Goal: Use online tool/utility: Utilize a website feature to perform a specific function

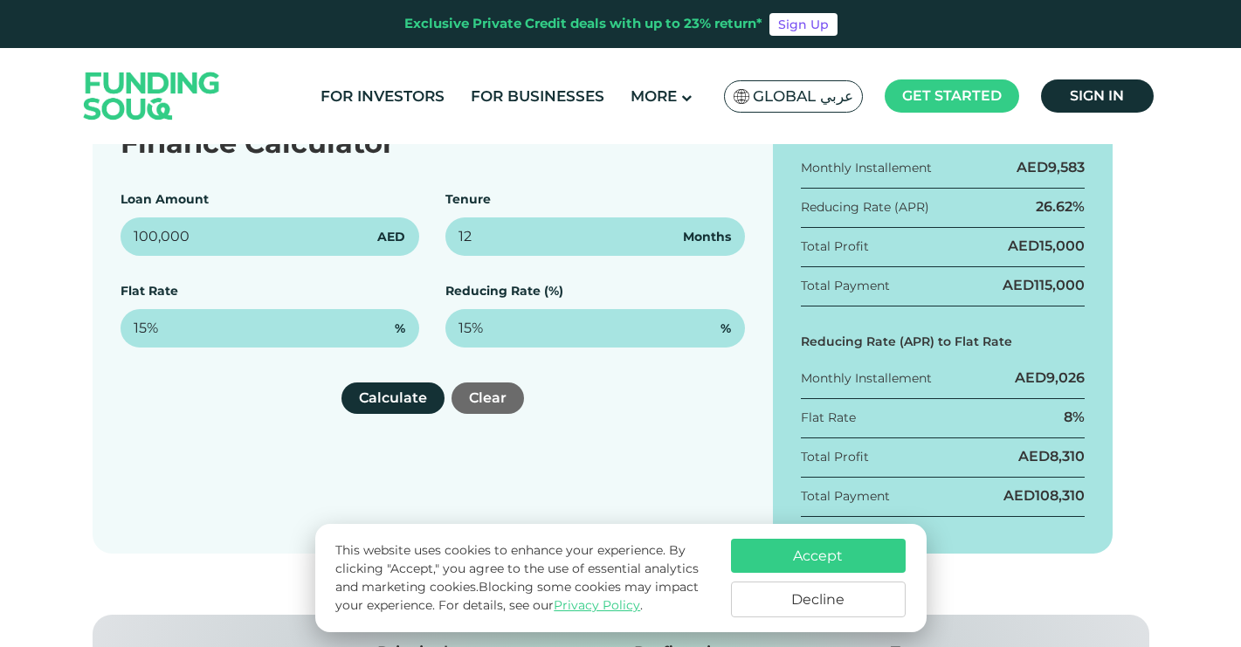
click at [105, 245] on div "Finance Calculator Loan Amount 100,000 AED Tenure 12 Months Flat Rate 15% % Red…" at bounding box center [433, 323] width 680 height 459
click at [151, 243] on input "100,000" at bounding box center [271, 236] width 300 height 38
type input "14,000,000"
click at [212, 451] on div "Finance Calculator Loan Amount 14,000,000 AED Tenure 12 Months Flat Rate 15% % …" at bounding box center [433, 323] width 680 height 459
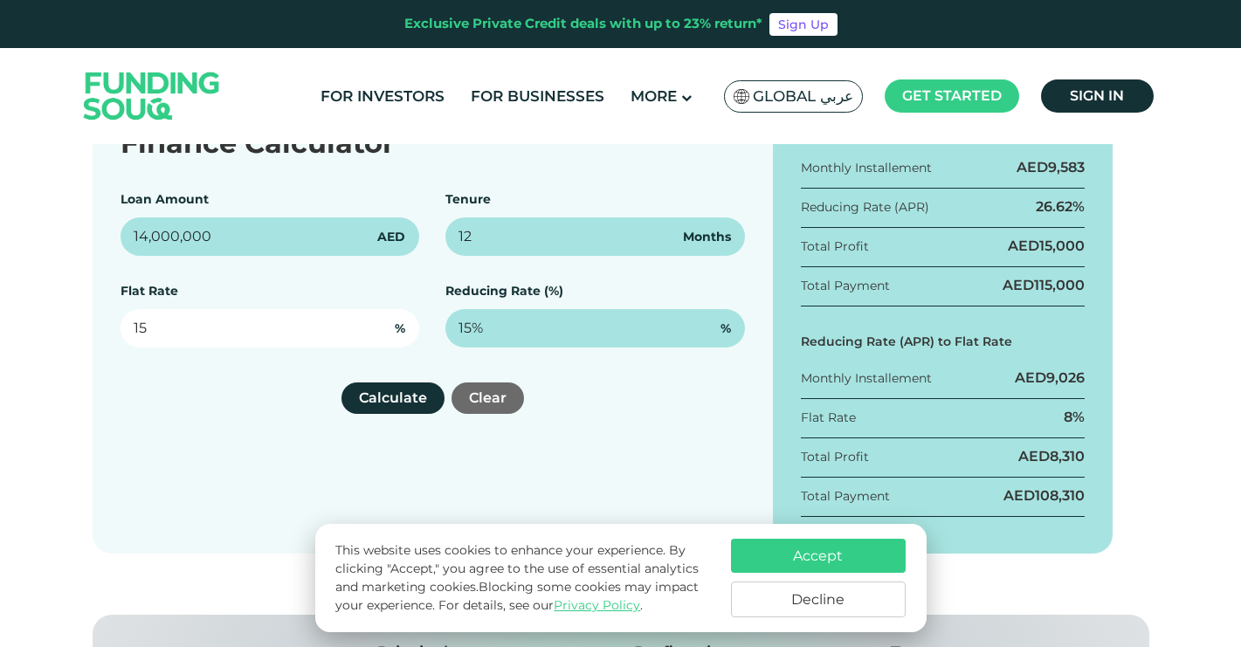
click at [162, 331] on input "15" at bounding box center [271, 328] width 300 height 38
drag, startPoint x: 154, startPoint y: 329, endPoint x: 114, endPoint y: 332, distance: 39.4
click at [114, 332] on div "Finance Calculator Loan Amount 14,000,000 AED Tenure 12 Months Flat Rate 15 % R…" at bounding box center [433, 323] width 680 height 459
type input "7.5"
drag, startPoint x: 238, startPoint y: 338, endPoint x: 88, endPoint y: 339, distance: 149.4
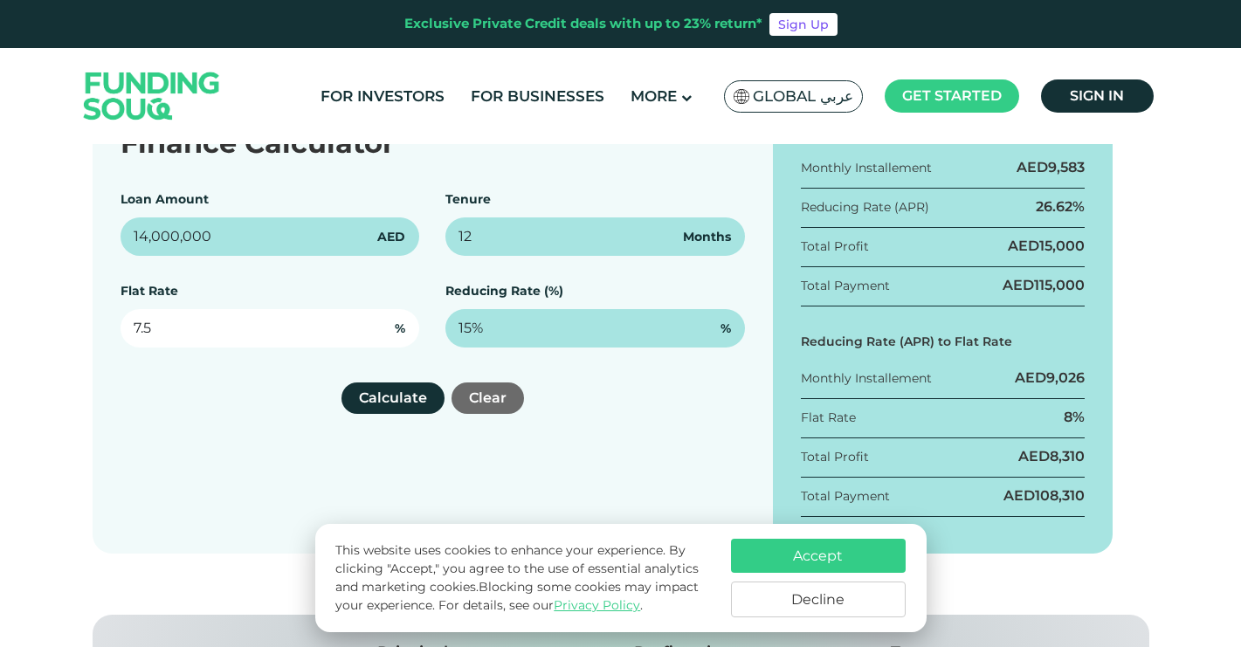
click at [88, 339] on div "Finance Calculator Loan Amount 14,000,000 AED Tenure 12 Months Flat Rate 7.5 % …" at bounding box center [620, 323] width 1083 height 459
click at [154, 332] on input "7.5" at bounding box center [271, 328] width 300 height 38
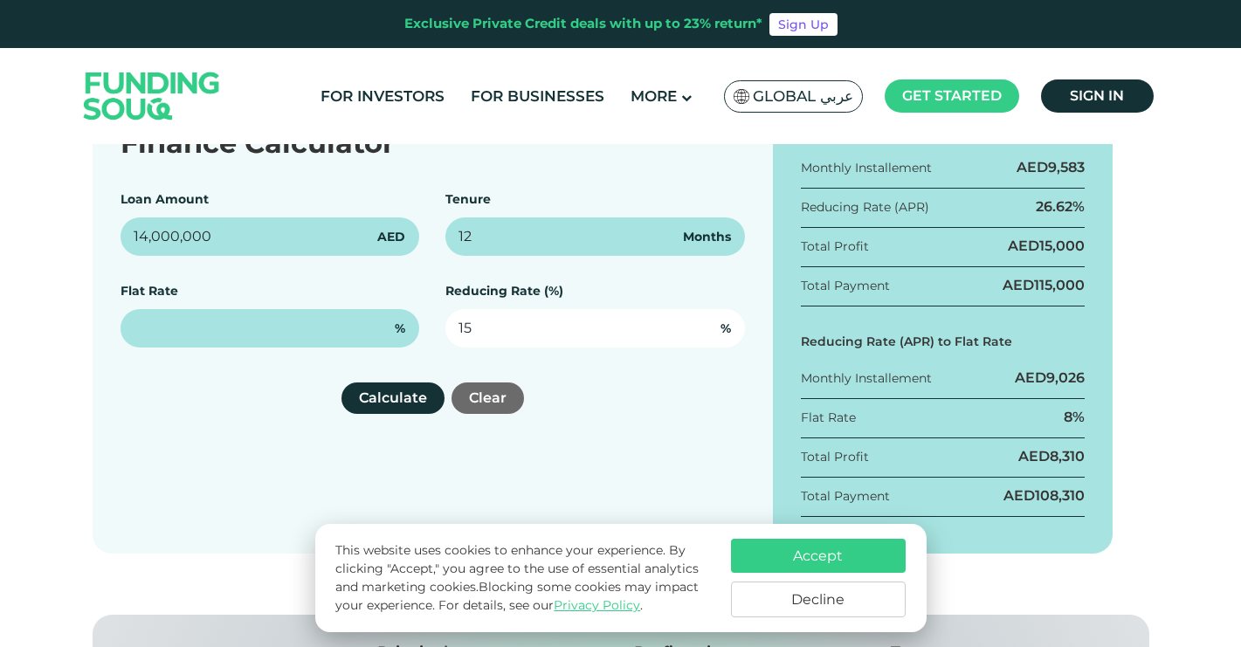
click at [463, 324] on input "15" at bounding box center [595, 328] width 300 height 38
drag, startPoint x: 477, startPoint y: 326, endPoint x: 419, endPoint y: 326, distance: 57.7
click at [419, 326] on div "Loan Amount 14,000,000 AED Tenure 12 Months Flat Rate % Reducing Rate (%) 15 %" at bounding box center [433, 268] width 625 height 157
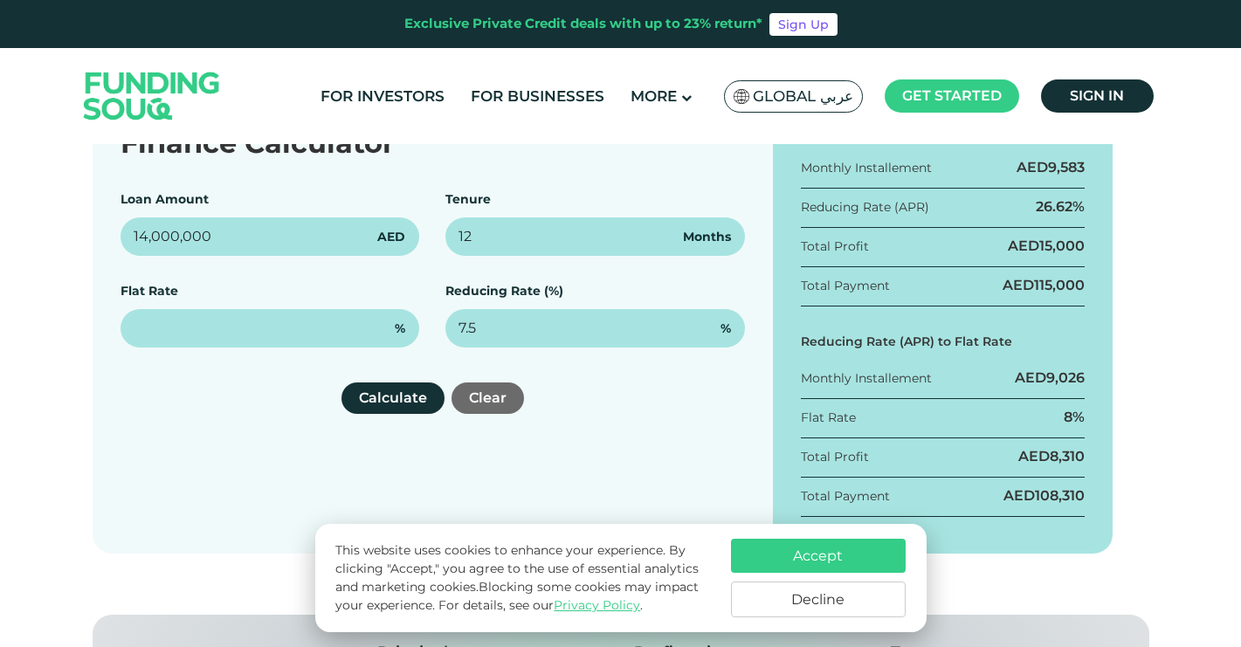
type input "7.5%"
click at [646, 478] on div "Finance Calculator Loan Amount 14,000,000 AED Tenure 12 Months Flat Rate % Redu…" at bounding box center [433, 323] width 680 height 459
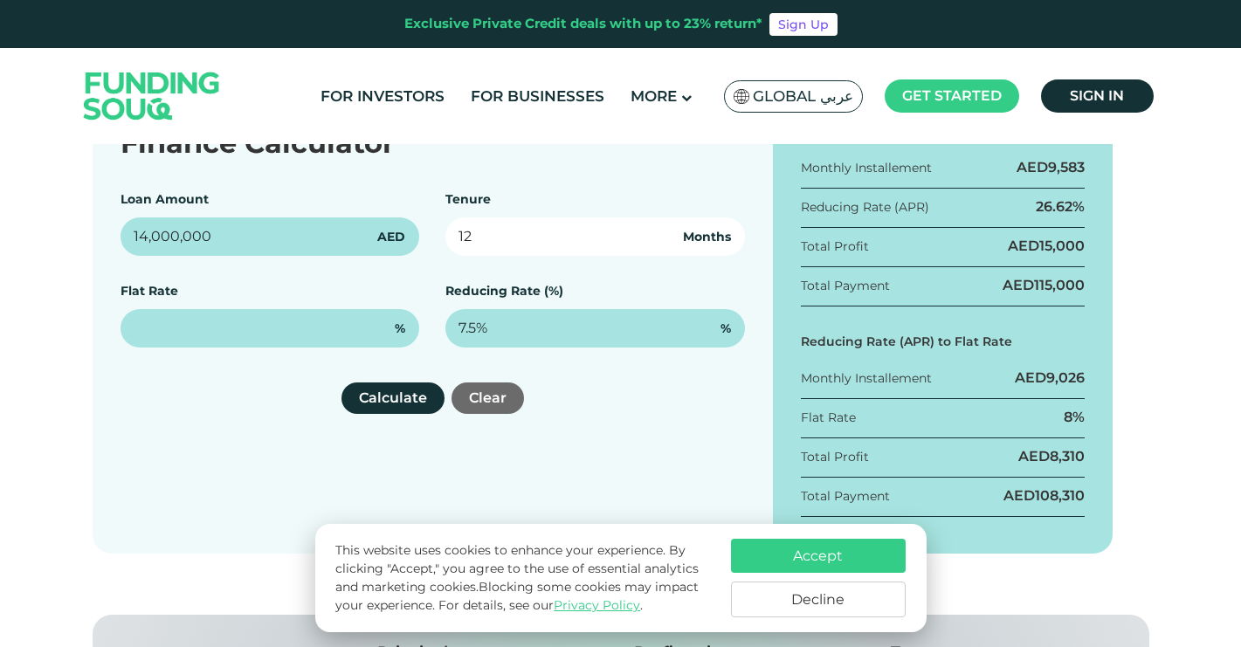
drag, startPoint x: 545, startPoint y: 233, endPoint x: 326, endPoint y: 233, distance: 219.2
click at [326, 233] on div "Loan Amount 14,000,000 AED Tenure 12 Months Flat Rate % Reducing Rate (%) 7.5% %" at bounding box center [433, 268] width 625 height 157
type input "84"
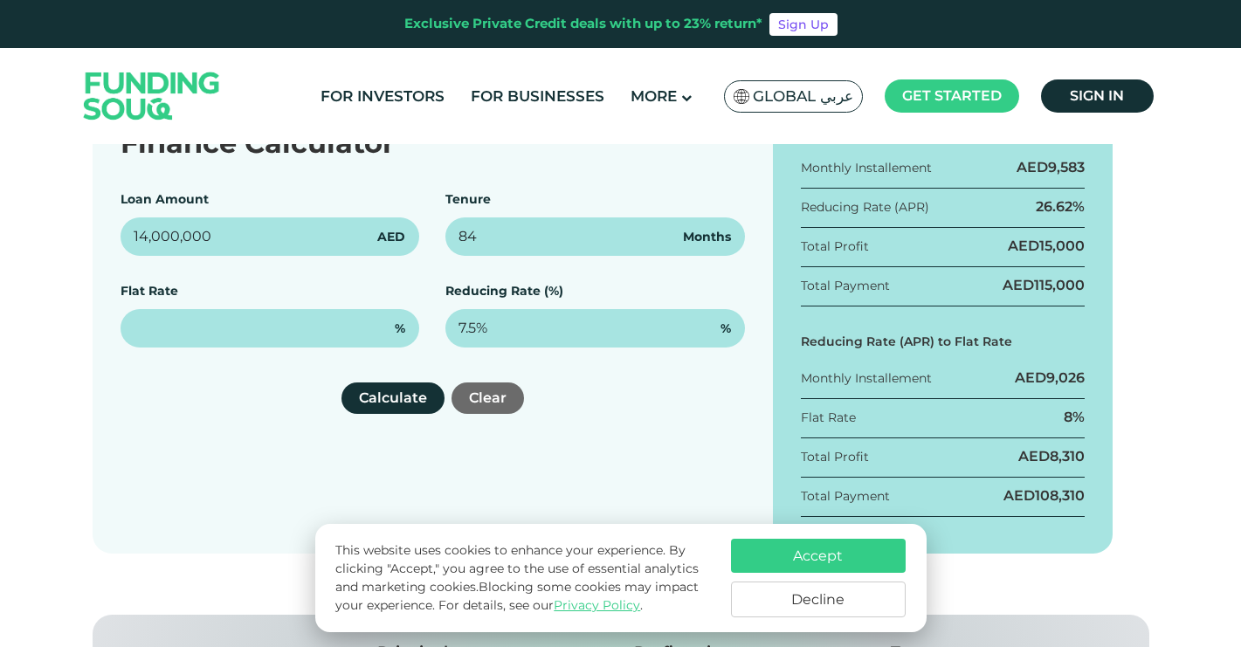
click at [577, 463] on div "Finance Calculator Loan Amount 14,000,000 AED Tenure 84 Months Flat Rate % Redu…" at bounding box center [433, 323] width 680 height 459
click at [389, 400] on button "Calculate" at bounding box center [393, 398] width 103 height 31
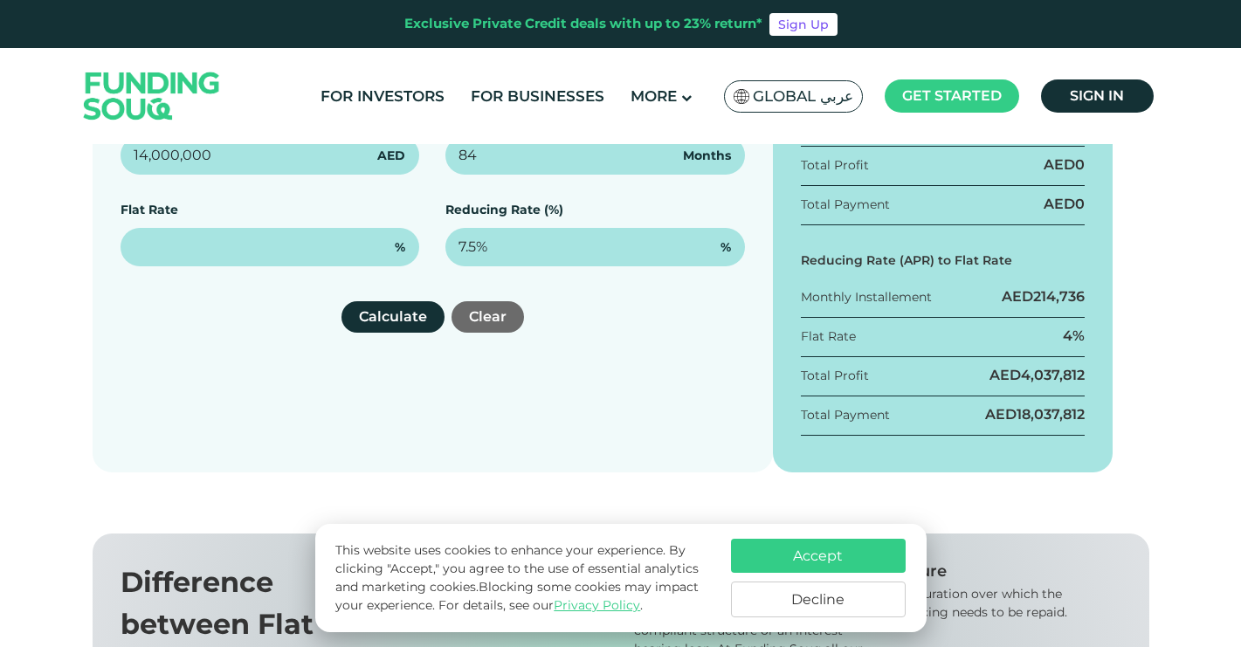
scroll to position [397, 0]
click at [793, 590] on button "Decline" at bounding box center [818, 600] width 175 height 36
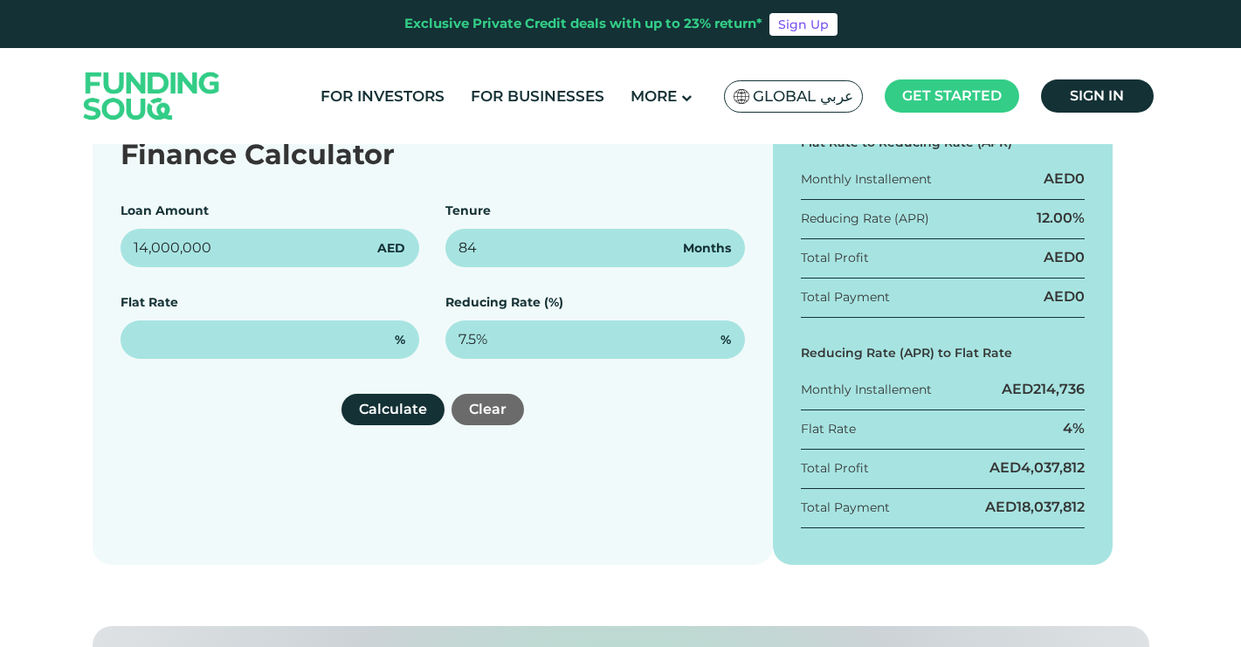
scroll to position [300, 0]
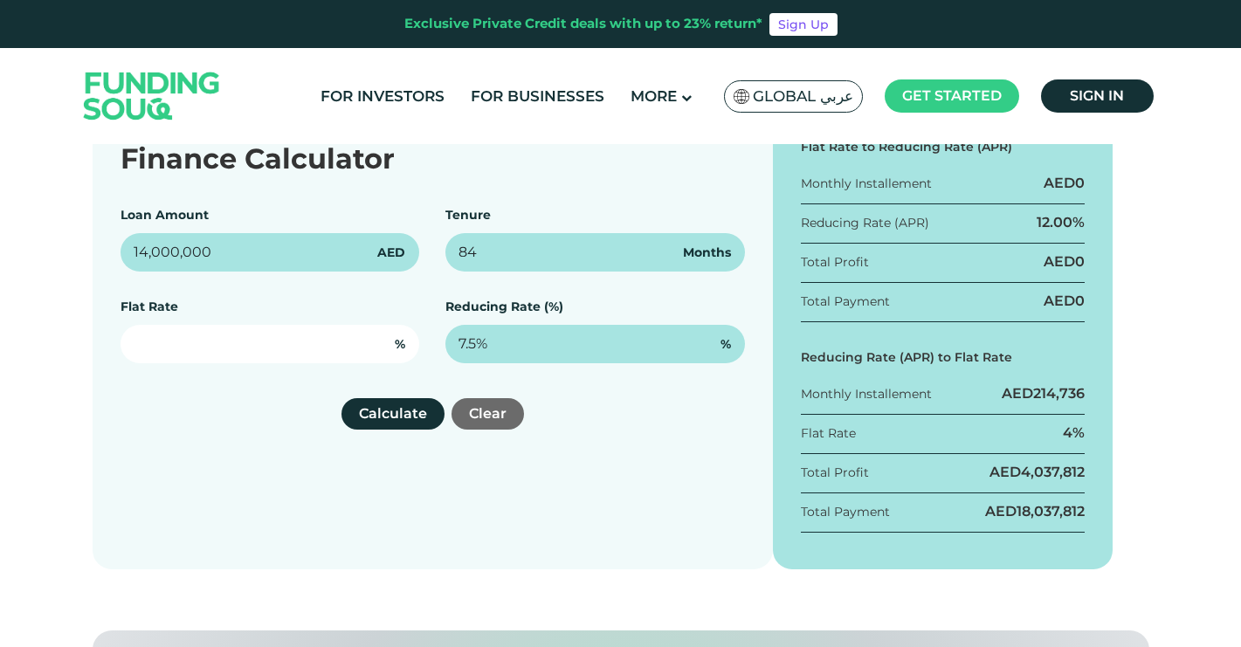
click at [335, 354] on input "text" at bounding box center [271, 344] width 300 height 38
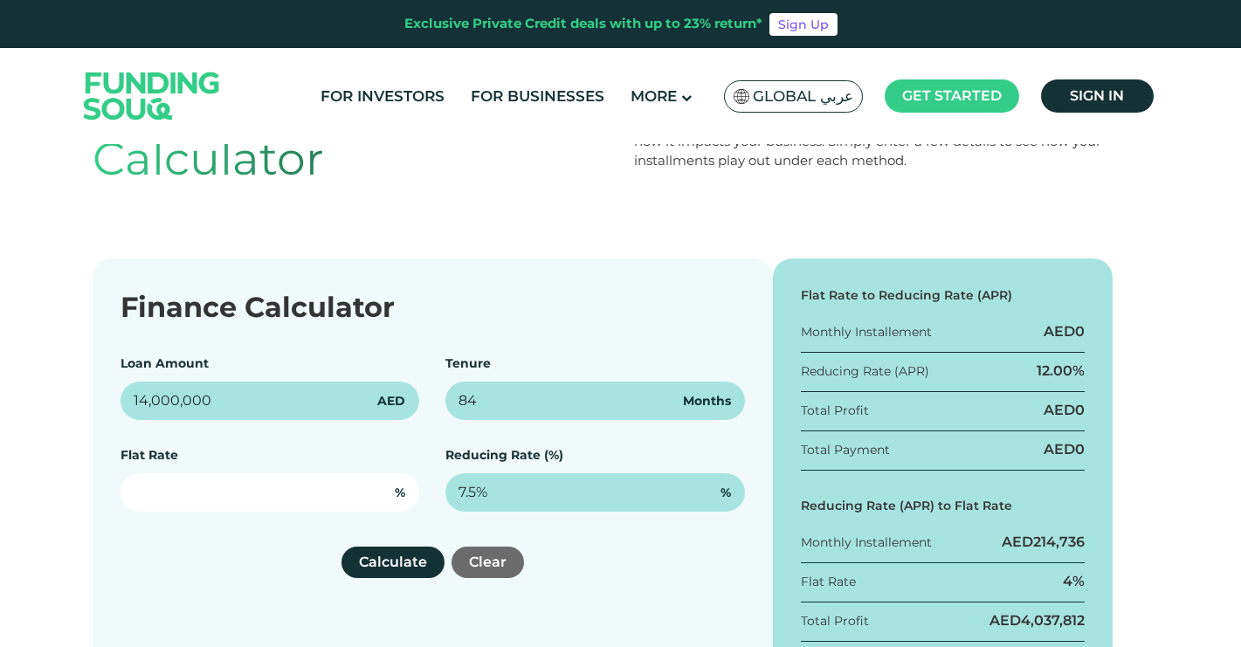
scroll to position [155, 0]
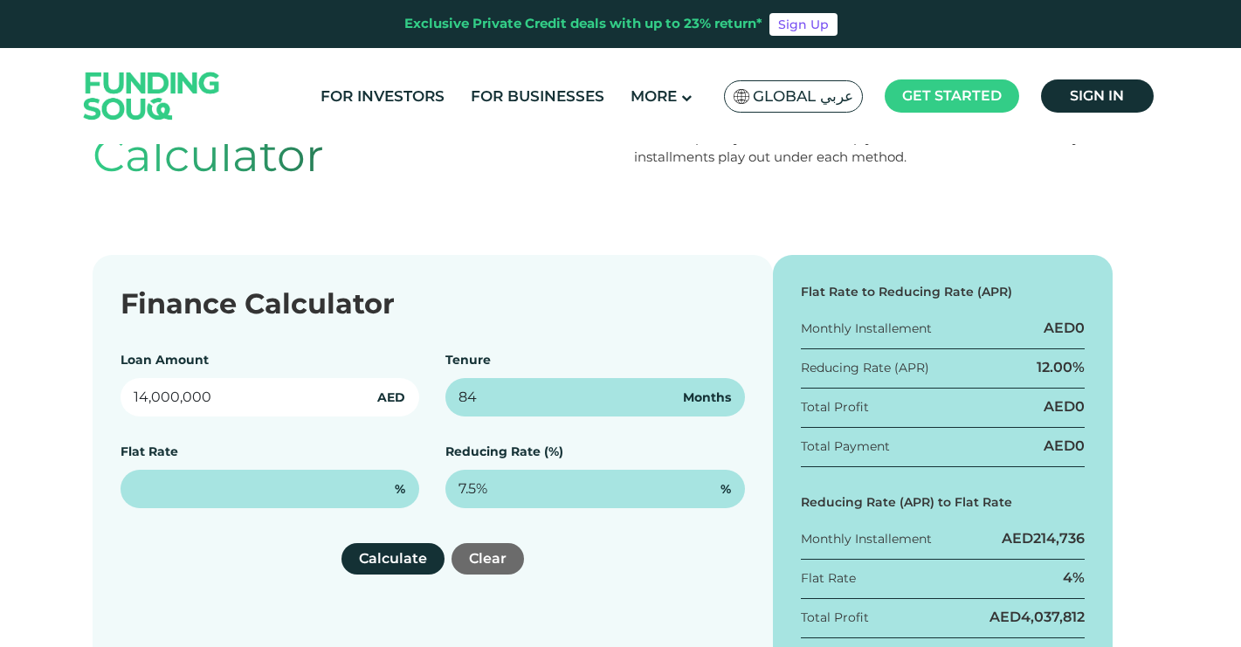
click at [321, 392] on input "14,000,000" at bounding box center [271, 397] width 300 height 38
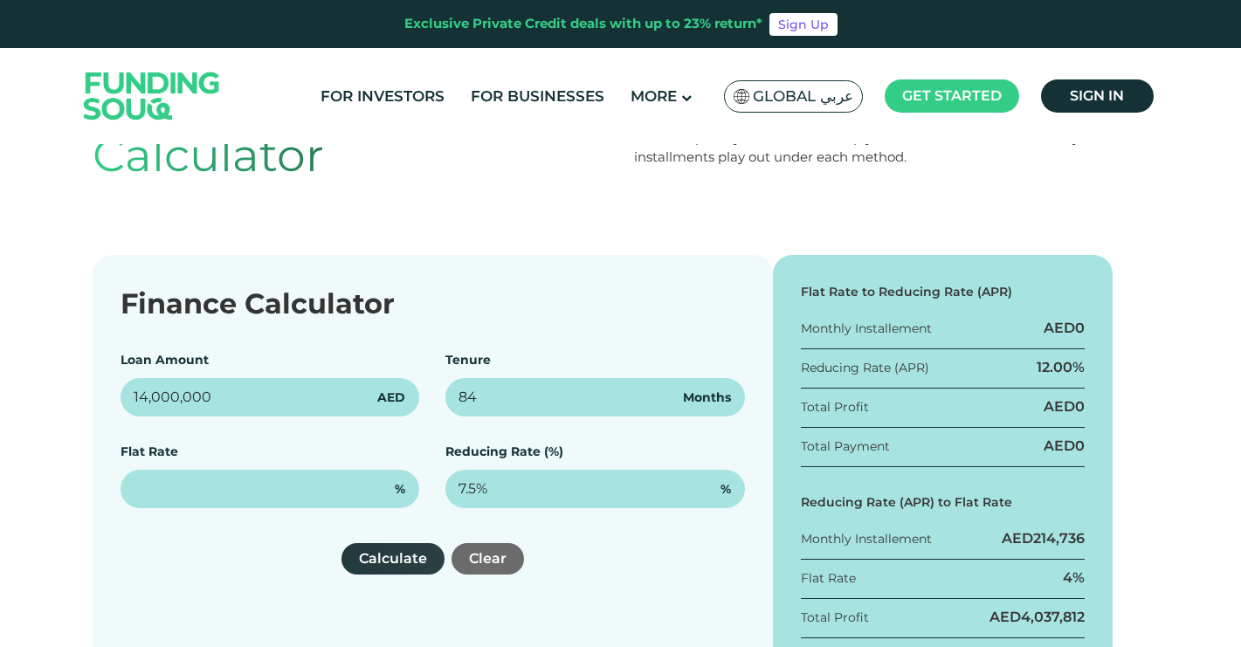
click at [387, 563] on button "Calculate" at bounding box center [393, 558] width 103 height 31
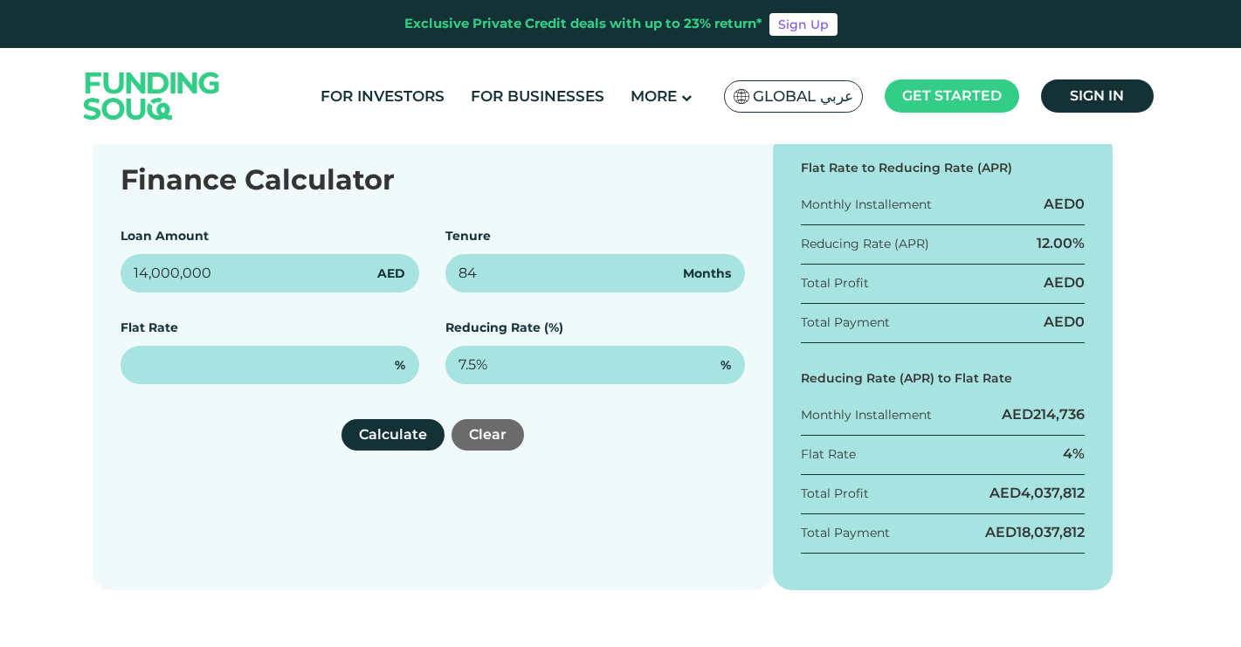
scroll to position [253, 0]
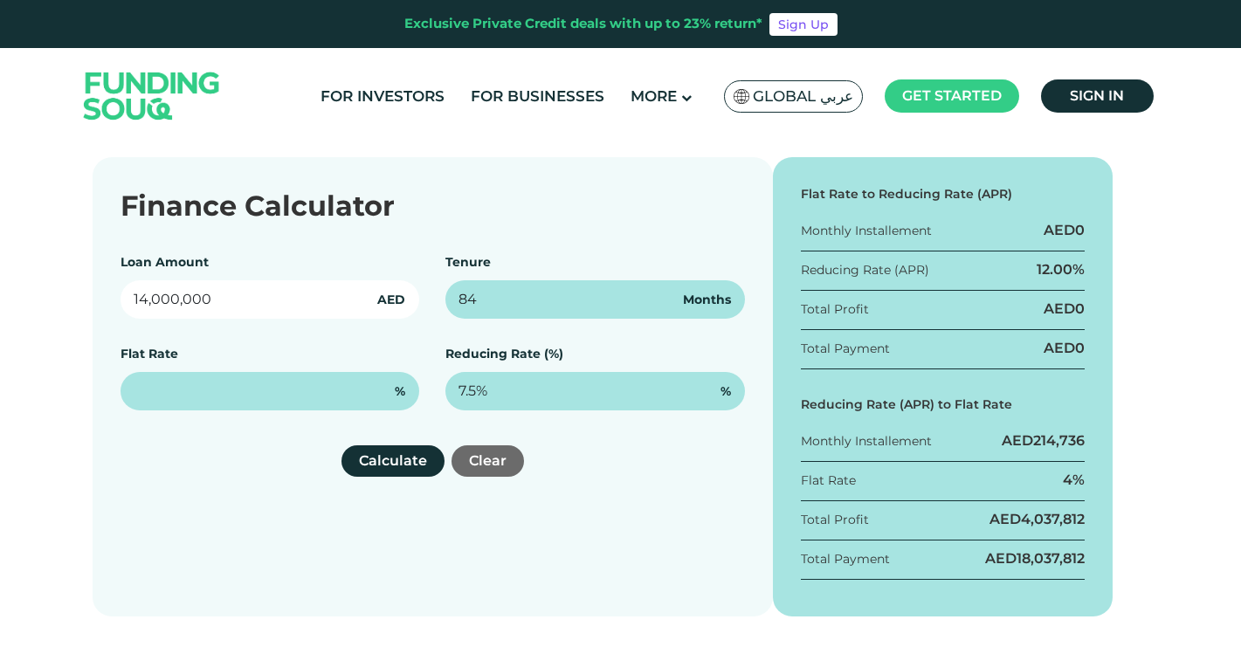
drag, startPoint x: 147, startPoint y: 300, endPoint x: 120, endPoint y: 301, distance: 27.1
click at [121, 301] on input "14,000,000" at bounding box center [271, 299] width 300 height 38
type input "1,100,000"
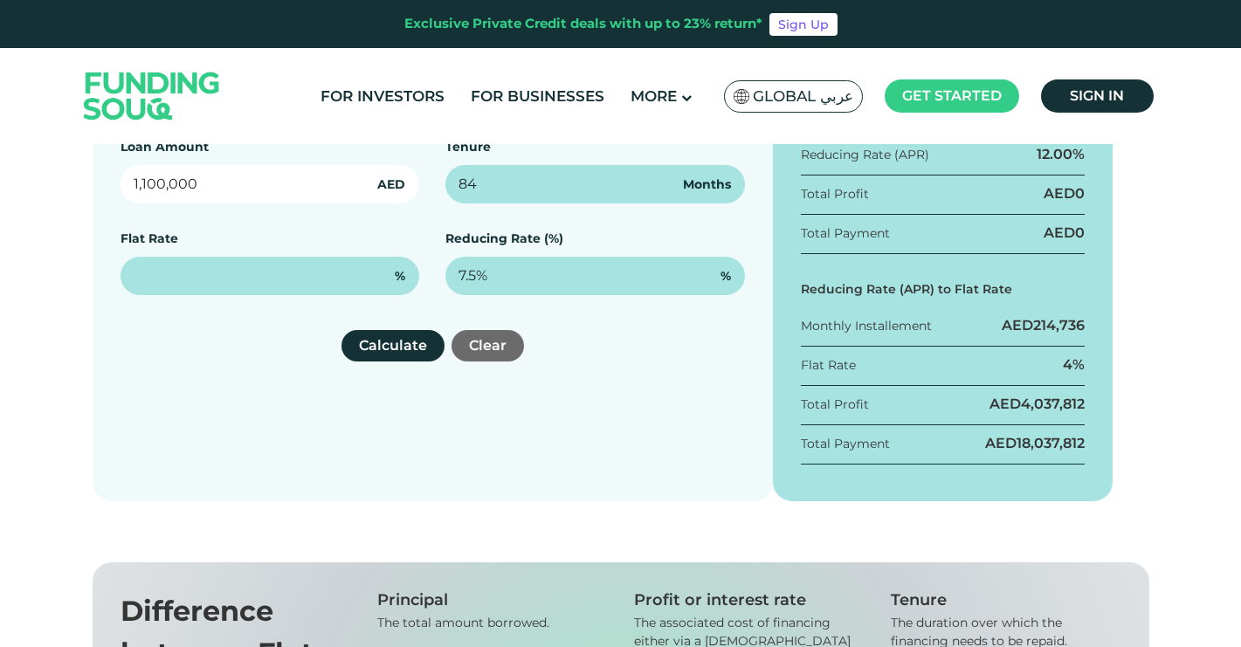
scroll to position [369, 0]
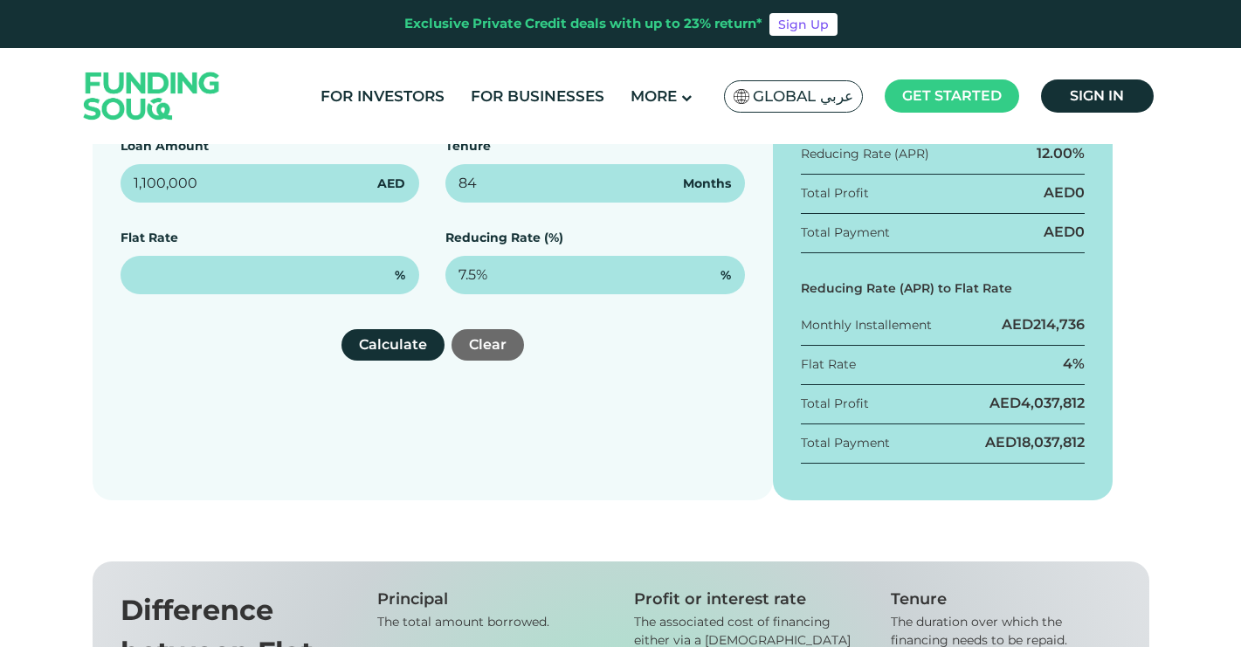
click at [670, 364] on div "Finance Calculator Loan Amount 1,100,000 AED Tenure 84 Months Flat Rate % Reduc…" at bounding box center [433, 270] width 680 height 459
